Goal: Contribute content: Contribute content

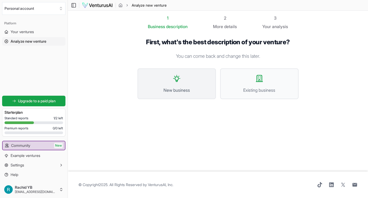
click at [176, 89] on span "New business" at bounding box center [176, 90] width 67 height 6
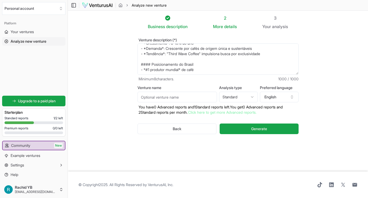
drag, startPoint x: 140, startPoint y: 47, endPoint x: 289, endPoint y: 89, distance: 155.1
click at [289, 75] on textarea "O Coffee Discovery Box é uma plataforma de curadoria e distribuição de cafés es…" at bounding box center [217, 58] width 161 height 31
paste textarea "Discover the Best of [GEOGRAPHIC_DATA] MADE IN [GEOGRAPHIC_DATA] is a curated p…"
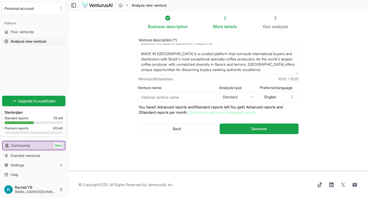
scroll to position [16, 0]
paste textarea "Brazil Discovery Box Experience [GEOGRAPHIC_DATA] in One Curated Kit The Coffee…"
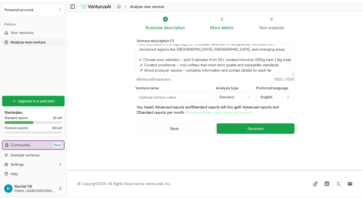
scroll to position [85, 0]
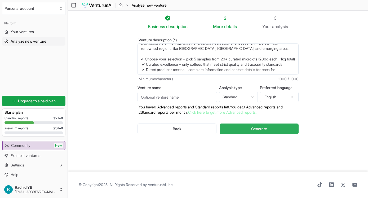
type textarea "Discover the Best of [GEOGRAPHIC_DATA] MADE IN [GEOGRAPHIC_DATA] is a curated p…"
click at [250, 130] on button "Generate" at bounding box center [259, 128] width 79 height 11
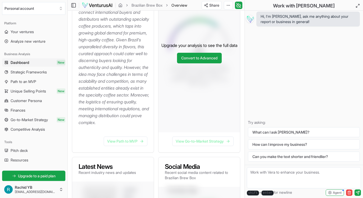
scroll to position [162, 0]
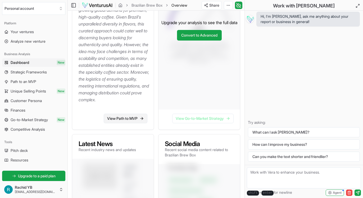
click at [119, 123] on link "View Path to MVP" at bounding box center [126, 119] width 44 height 10
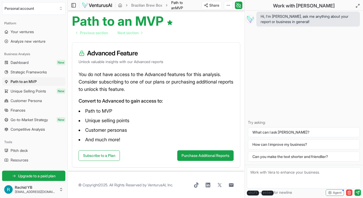
scroll to position [50, 0]
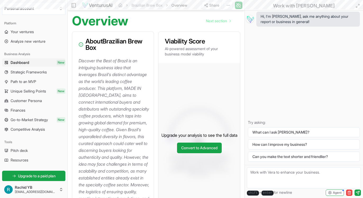
scroll to position [162, 0]
